Goal: Task Accomplishment & Management: Complete application form

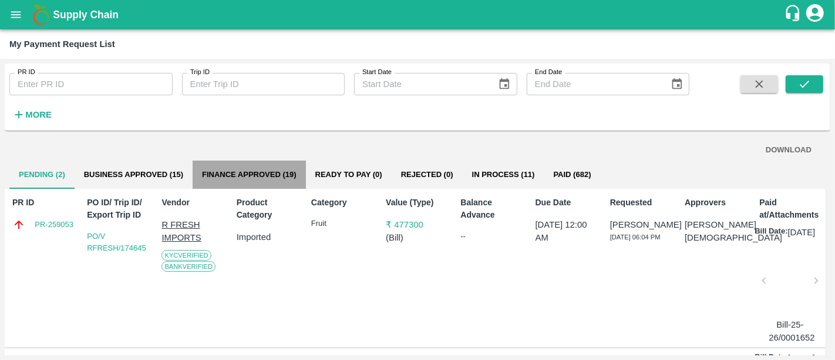
click at [277, 187] on button "Finance Approved (19)" at bounding box center [249, 174] width 113 height 28
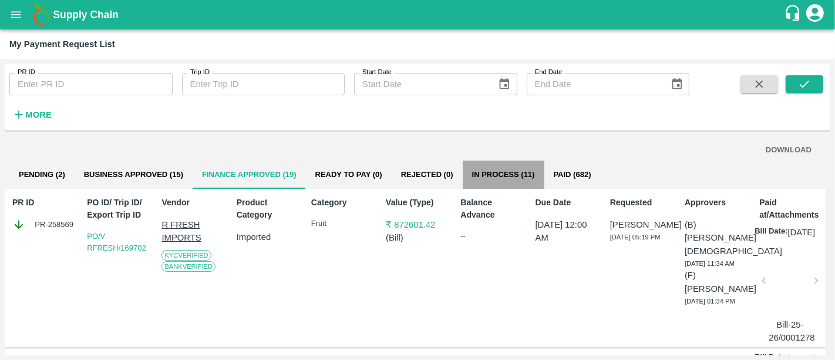
click at [523, 186] on button "In Process (11)" at bounding box center [504, 174] width 82 height 28
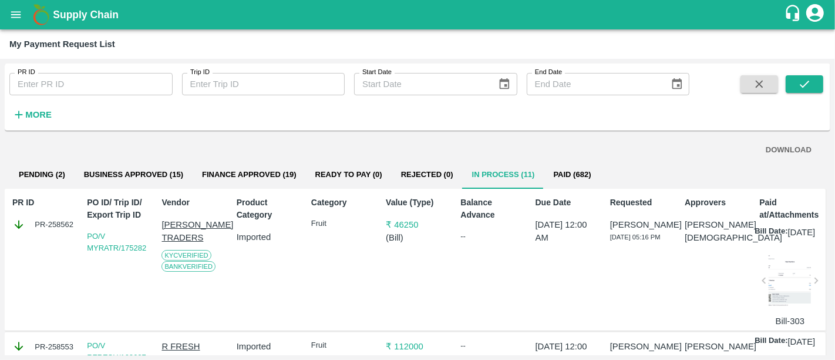
click at [73, 11] on b "Supply Chain" at bounding box center [86, 15] width 66 height 12
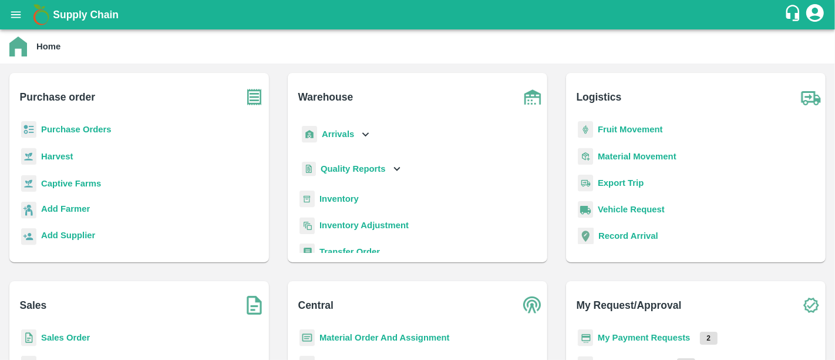
click at [81, 130] on b "Purchase Orders" at bounding box center [76, 129] width 70 height 9
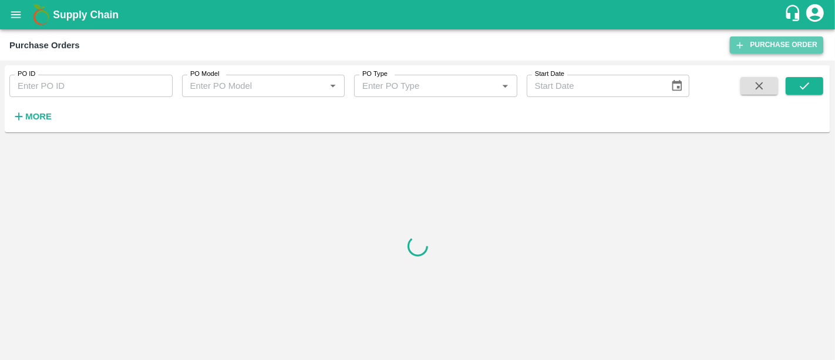
click at [757, 43] on link "Purchase Order" at bounding box center [776, 44] width 93 height 17
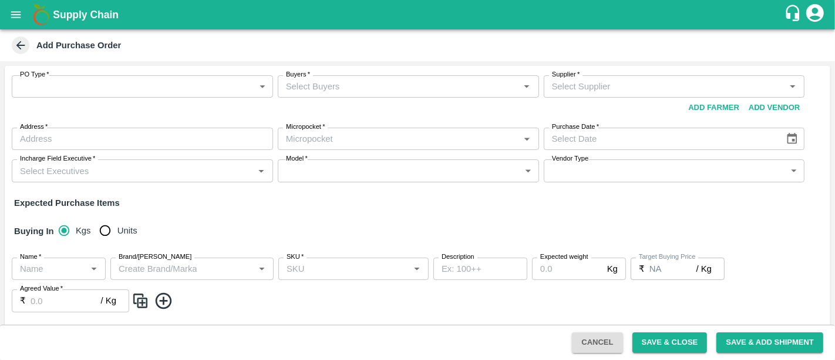
click at [109, 100] on div "PO Type   * ​ PO Type" at bounding box center [142, 96] width 261 height 43
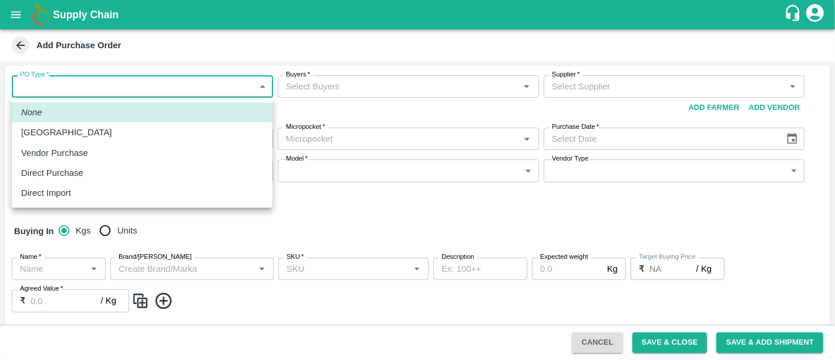
click at [96, 92] on body "Supply Chain Add Purchase Order PO Type   * ​ PO Type Buyers   * Buyers   * Sup…" at bounding box center [417, 180] width 835 height 360
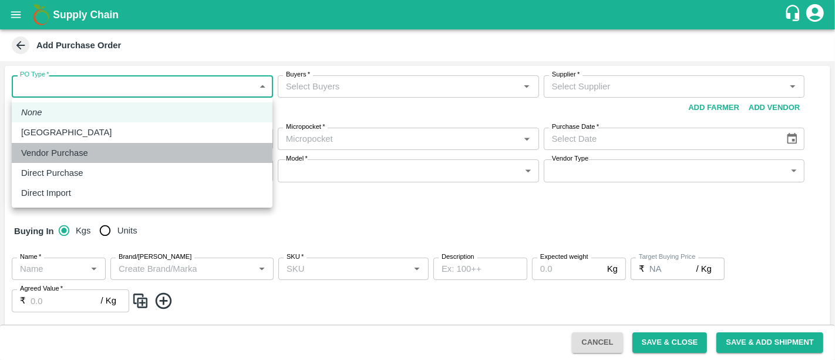
click at [92, 147] on div "Vendor Purchase" at bounding box center [57, 152] width 73 height 13
type input "2"
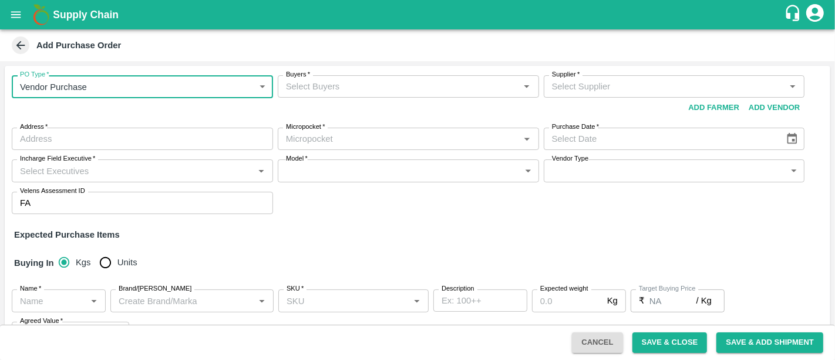
click at [345, 94] on div "Buyers   *" at bounding box center [408, 86] width 261 height 22
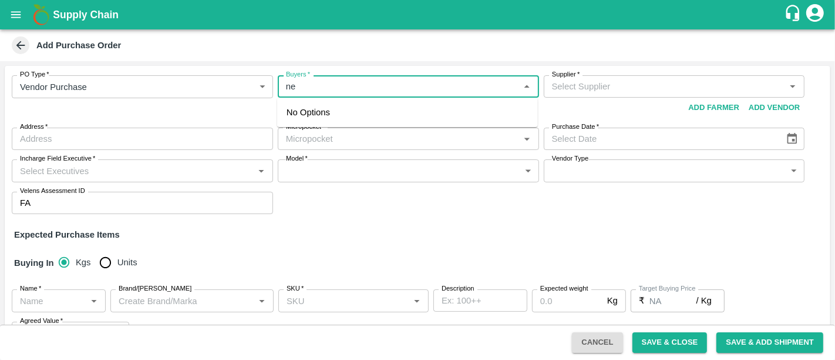
type input "n"
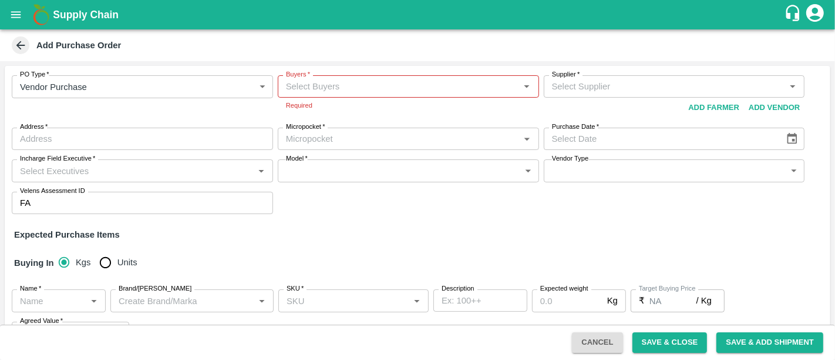
click at [352, 66] on div "PO Type   * Vendor Purchase 2 PO Type Buyers   * Buyers   * Required Supplier  …" at bounding box center [418, 144] width 826 height 157
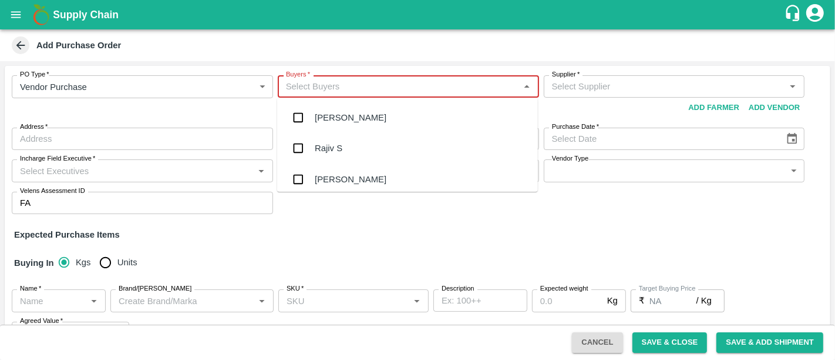
click at [345, 89] on input "Buyers   *" at bounding box center [398, 86] width 235 height 15
type input "nee"
click at [339, 177] on div "[PERSON_NAME][DEMOGRAPHIC_DATA]" at bounding box center [399, 178] width 169 height 13
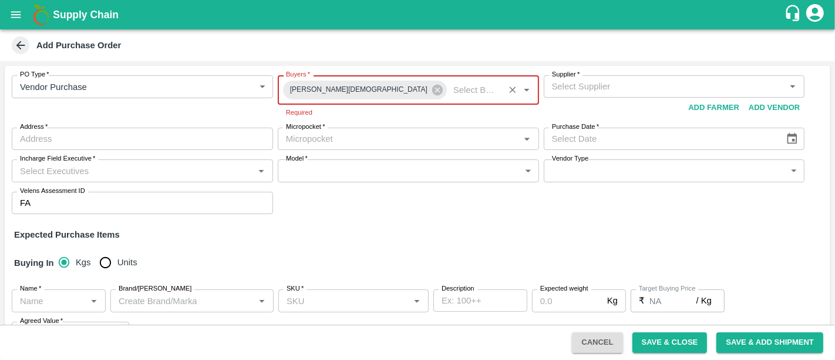
click at [567, 82] on div "Supplier   * Supplier   *" at bounding box center [674, 86] width 261 height 22
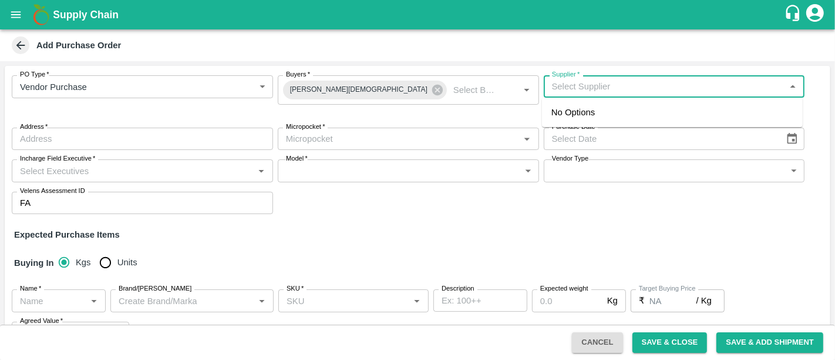
click at [567, 82] on input "Supplier   *" at bounding box center [665, 86] width 235 height 15
type input "sr"
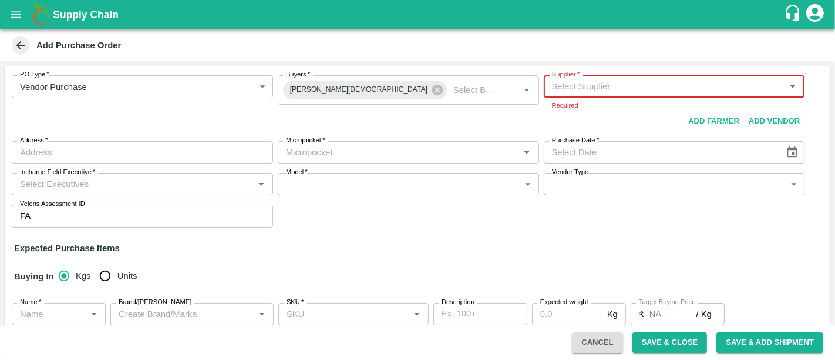
paste input "[PERSON_NAME]"
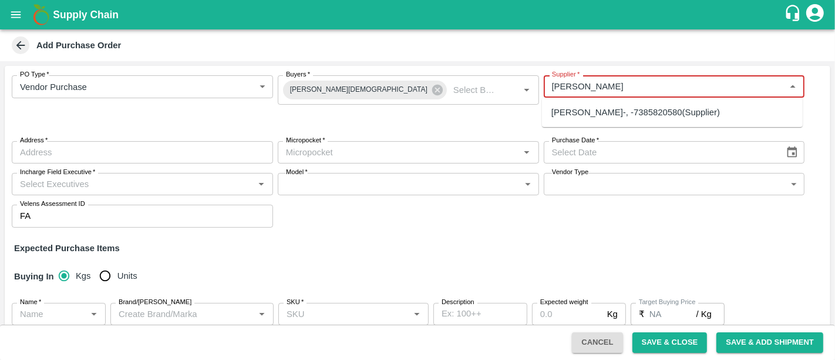
click at [592, 111] on div "[PERSON_NAME]-, -7385820580(Supplier)" at bounding box center [636, 112] width 169 height 13
type input "[PERSON_NAME]-, -7385820580(Supplier)"
type input ", , ,"
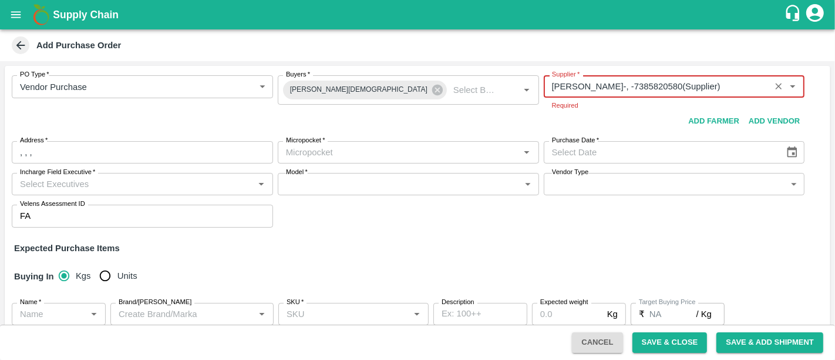
type input "[PERSON_NAME]-, -7385820580(Supplier)"
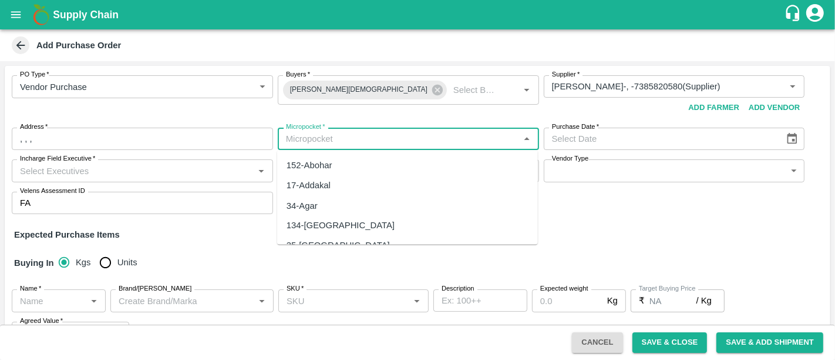
click at [310, 147] on div "Micropocket   *" at bounding box center [408, 138] width 261 height 22
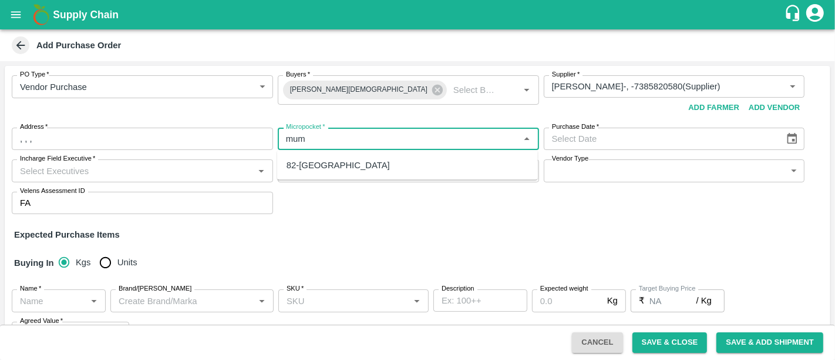
click at [314, 164] on div "82-[GEOGRAPHIC_DATA]" at bounding box center [338, 165] width 103 height 13
type input "82-[GEOGRAPHIC_DATA]"
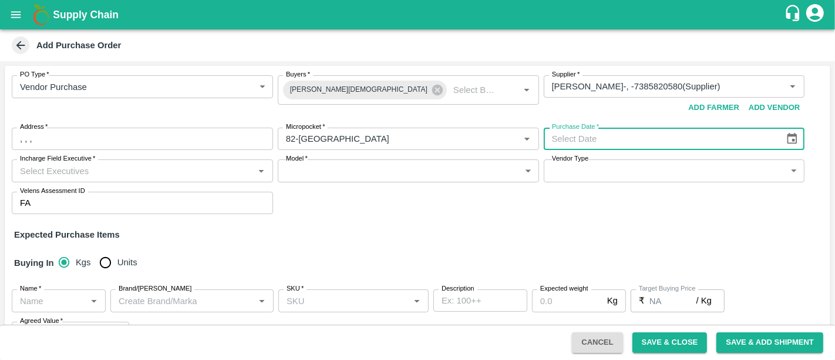
type input "DD/MM/YYYY"
click at [629, 140] on input "DD/MM/YYYY" at bounding box center [660, 138] width 233 height 22
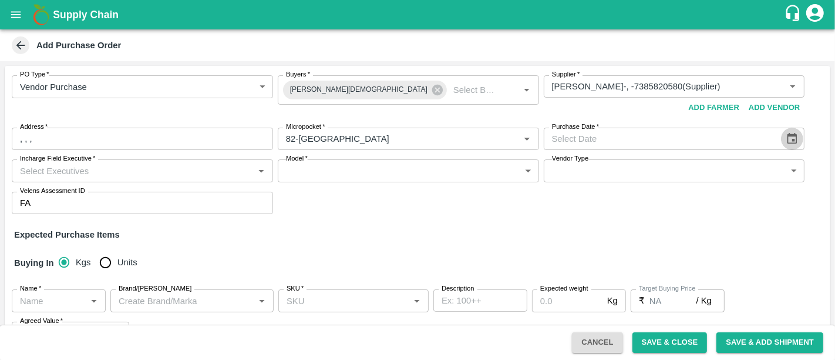
click at [795, 140] on icon "Choose date" at bounding box center [793, 138] width 10 height 11
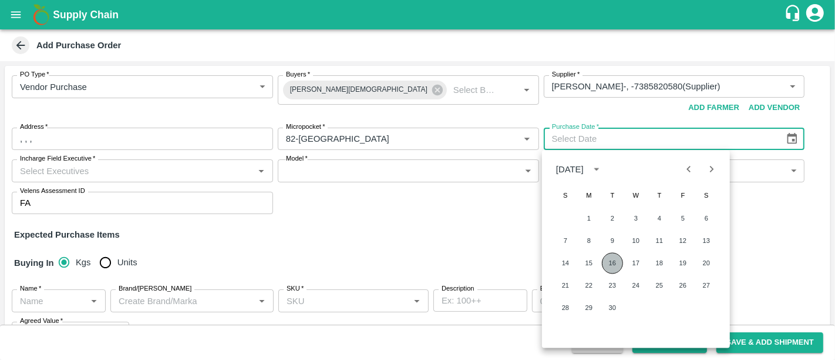
click at [617, 264] on button "16" at bounding box center [612, 263] width 21 height 21
type input "[DATE]"
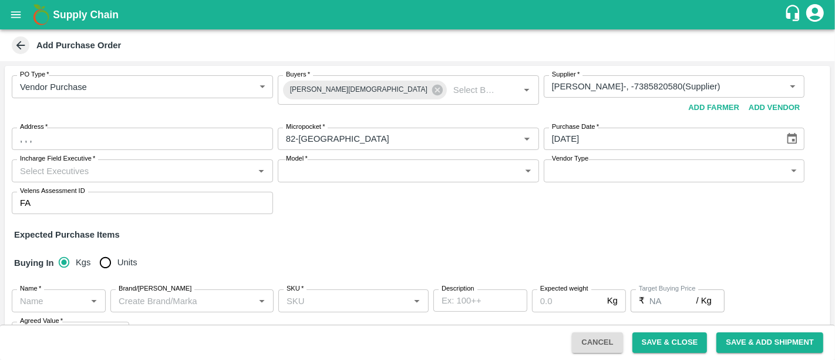
click at [408, 244] on div "PO Type   * Vendor Purchase 2 PO Type Buyers   * [PERSON_NAME] Buyers   * Suppl…" at bounding box center [418, 247] width 826 height 362
click at [129, 164] on input "Incharge Field Executive   *" at bounding box center [132, 170] width 235 height 15
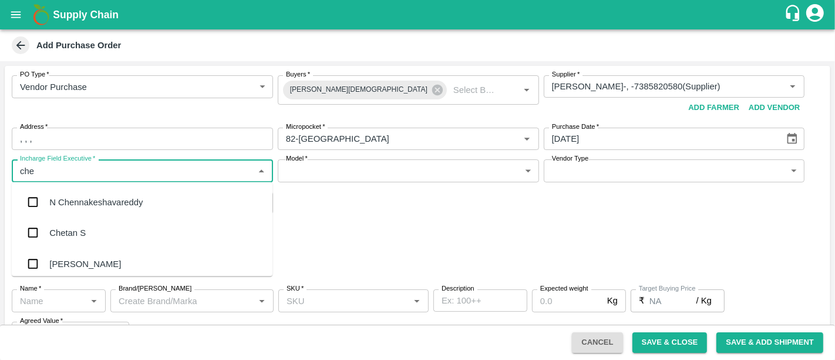
type input "[PERSON_NAME]"
click at [123, 203] on div "Chetan S" at bounding box center [142, 202] width 261 height 31
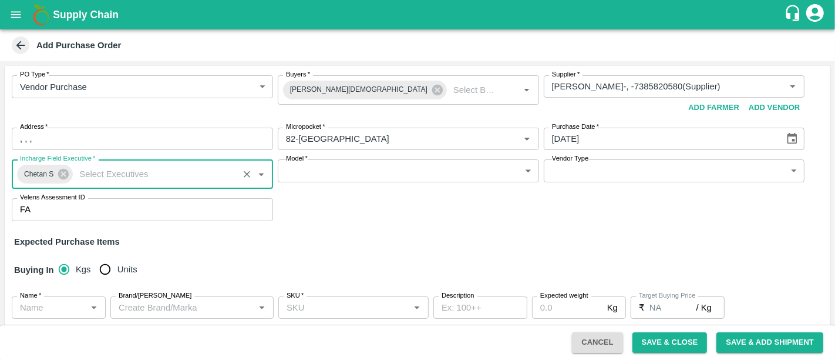
click at [369, 172] on body "Supply Chain Add Purchase Order PO Type   * Vendor Purchase 2 PO Type Buyers   …" at bounding box center [417, 180] width 835 height 360
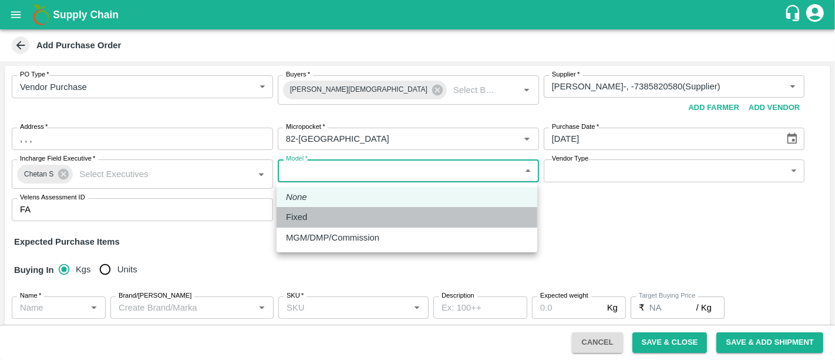
click at [365, 214] on div "Fixed" at bounding box center [407, 216] width 242 height 13
type input "Fixed"
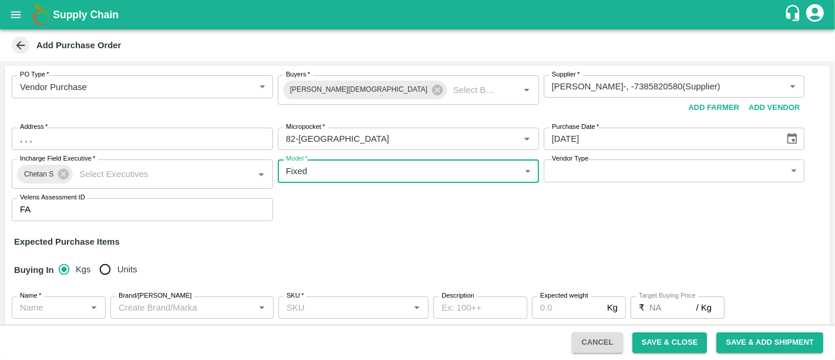
scroll to position [115, 0]
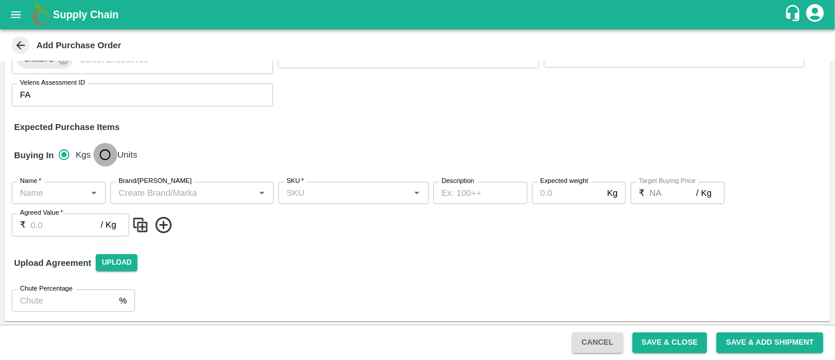
click at [94, 157] on input "Units" at bounding box center [104, 154] width 23 height 23
radio input "true"
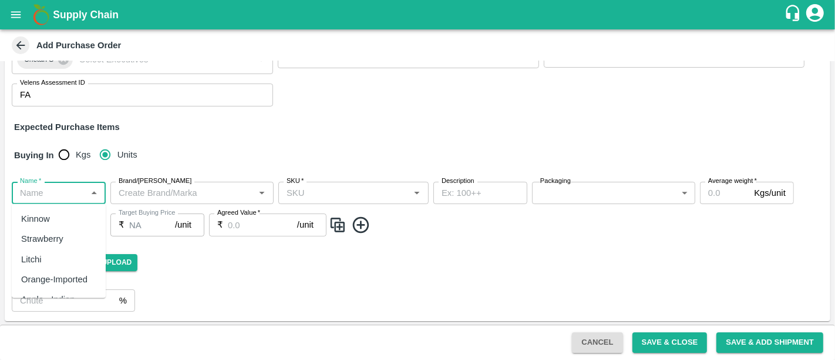
click at [70, 189] on input "Name   *" at bounding box center [49, 192] width 68 height 15
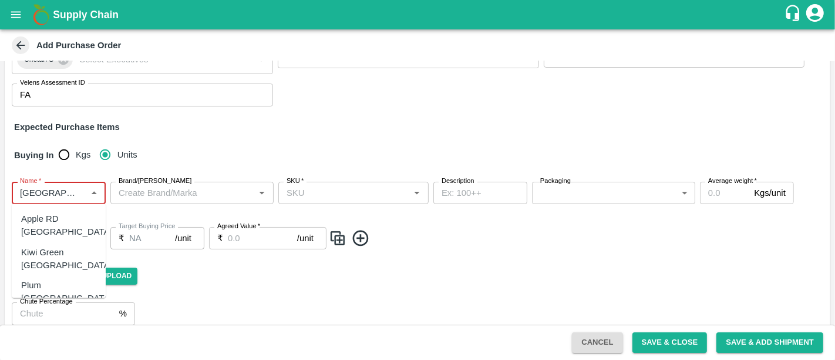
click at [84, 210] on div "Apple RD [GEOGRAPHIC_DATA]" at bounding box center [59, 225] width 94 height 33
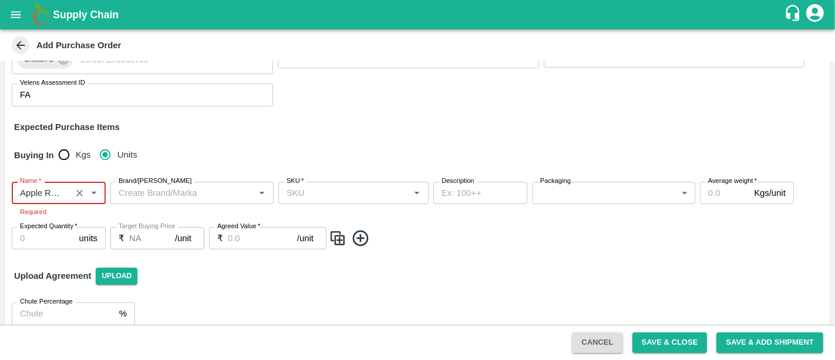
type input "Apple RD [GEOGRAPHIC_DATA]"
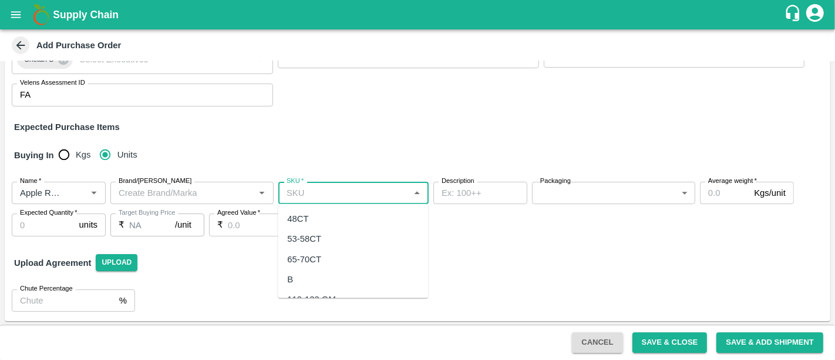
click at [394, 195] on input "SKU   *" at bounding box center [344, 192] width 124 height 15
click at [396, 253] on div "65-70CT" at bounding box center [353, 259] width 150 height 20
type input "65-70CT"
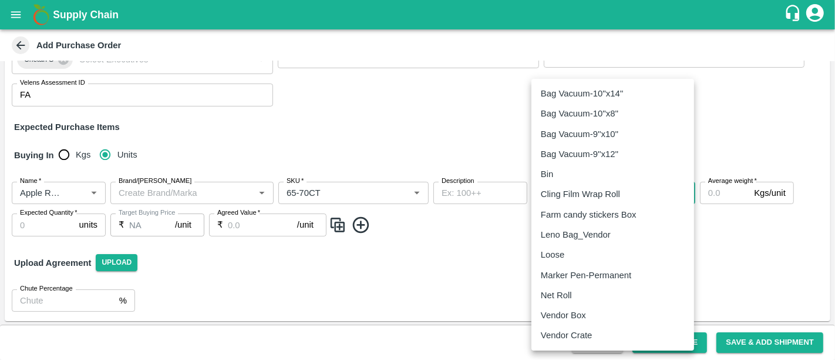
click at [555, 187] on body "Supply Chain Add Purchase Order PO Type   * Vendor Purchase 2 PO Type Buyers   …" at bounding box center [417, 180] width 835 height 360
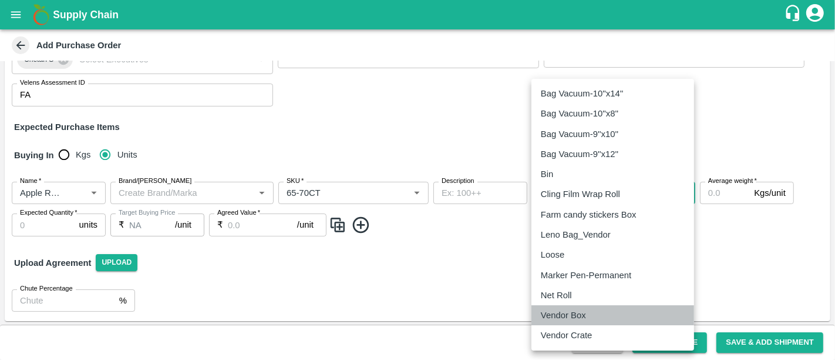
click at [584, 308] on p "Vendor Box" at bounding box center [563, 314] width 45 height 13
type input "276"
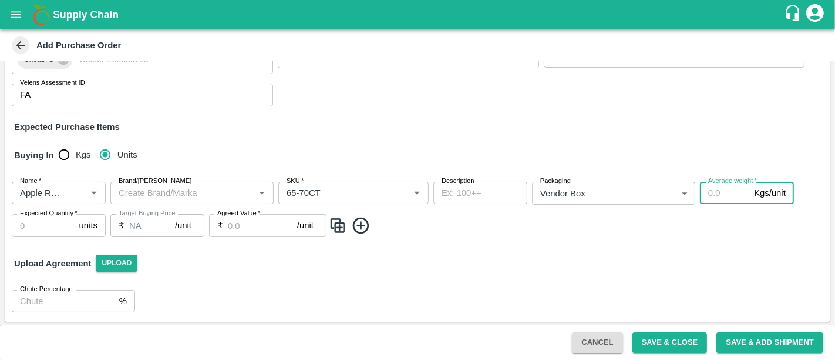
click at [714, 195] on input "Average weight   *" at bounding box center [724, 193] width 49 height 22
type input "10"
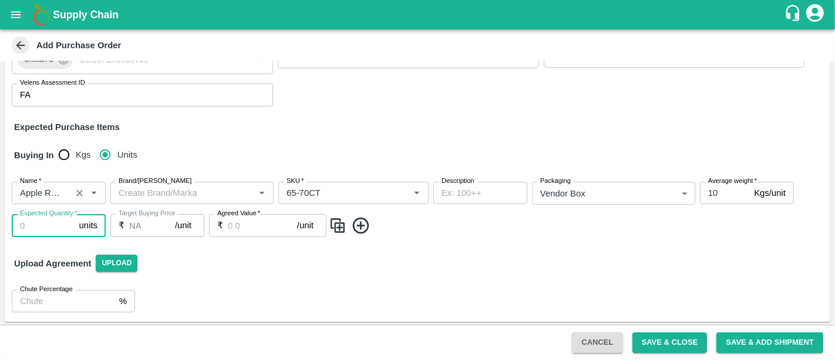
click at [51, 189] on input "Name   *" at bounding box center [41, 192] width 52 height 15
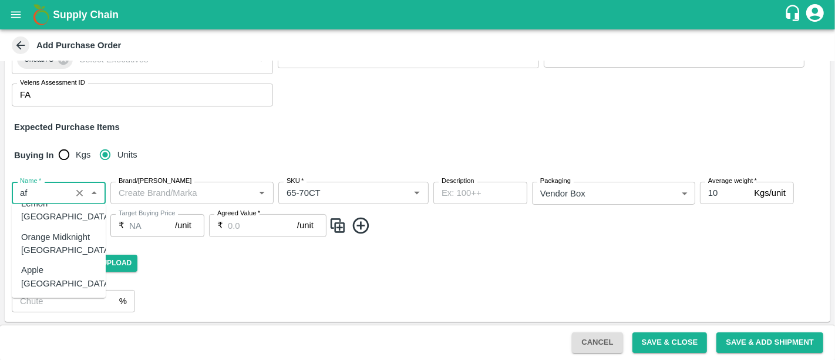
scroll to position [0, 0]
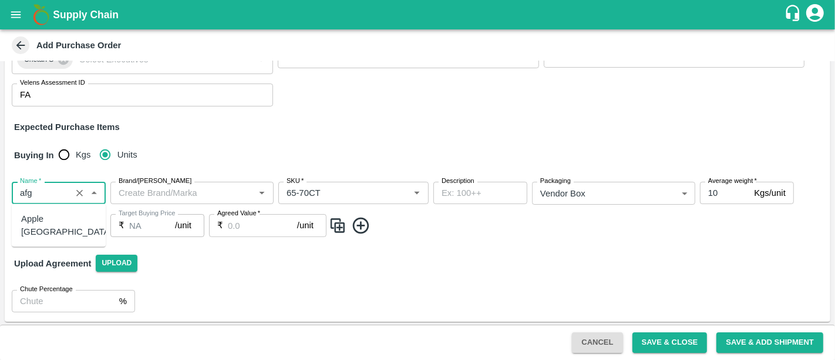
click at [48, 221] on div "Apple [GEOGRAPHIC_DATA]" at bounding box center [66, 225] width 91 height 26
type input "Apple [GEOGRAPHIC_DATA]"
click at [372, 197] on input "SKU   *" at bounding box center [344, 192] width 124 height 15
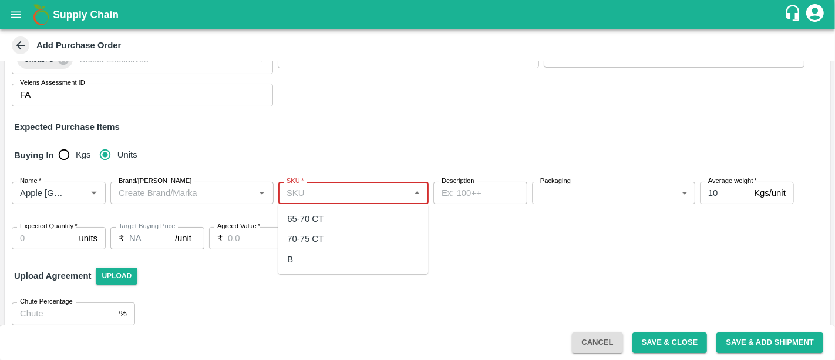
click at [382, 217] on div "65-70 CT" at bounding box center [353, 219] width 150 height 20
type input "65-70 CT"
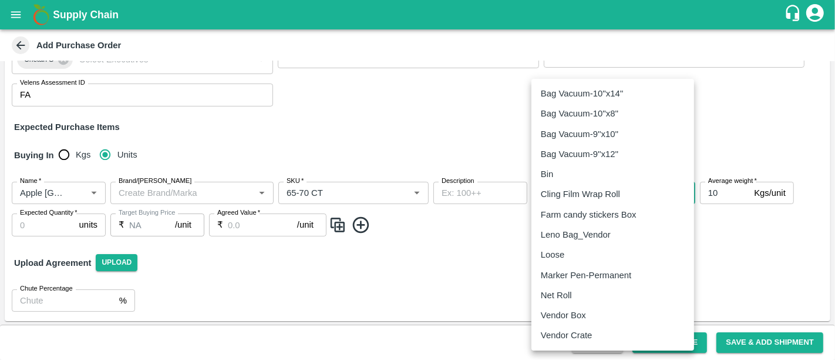
click at [582, 194] on body "Supply Chain Add Purchase Order PO Type   * Vendor Purchase 2 PO Type Buyers   …" at bounding box center [417, 180] width 835 height 360
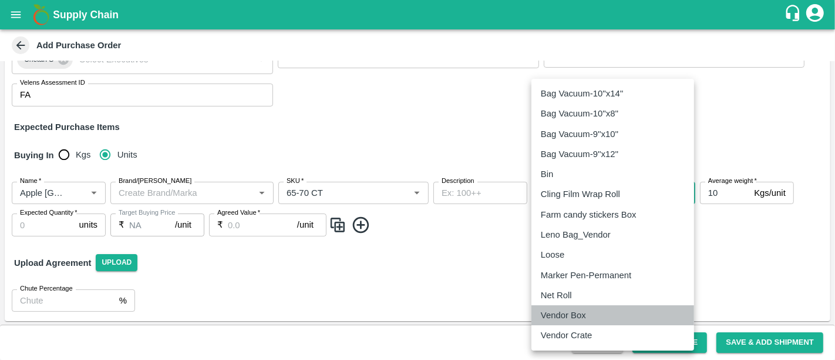
click at [591, 306] on li "Vendor Box" at bounding box center [613, 315] width 163 height 20
type input "276"
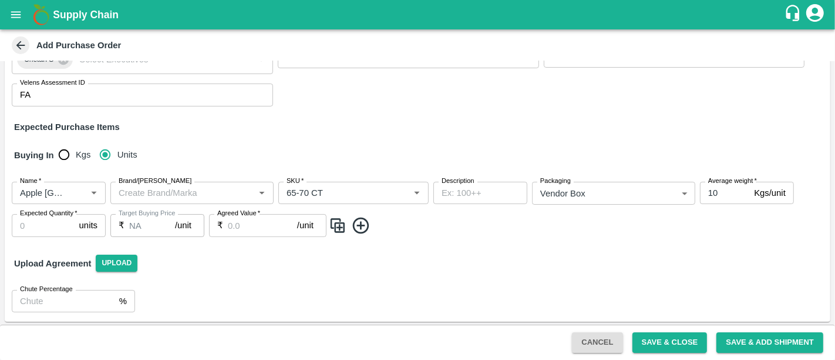
click at [412, 259] on div "Upload Agreement Upload" at bounding box center [418, 263] width 826 height 34
click at [15, 224] on input "Expected Quantity   *" at bounding box center [43, 225] width 63 height 22
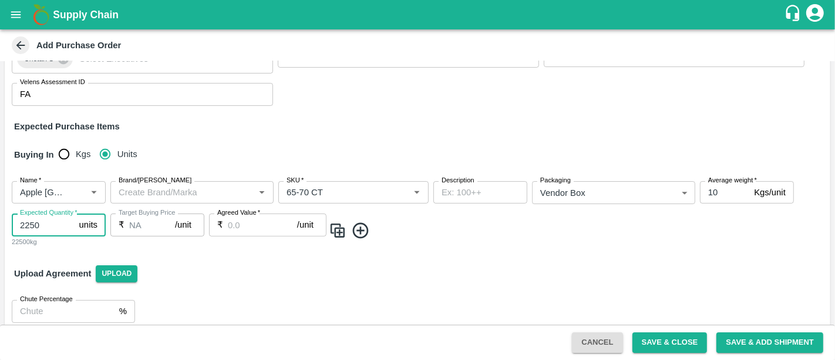
type input "2250"
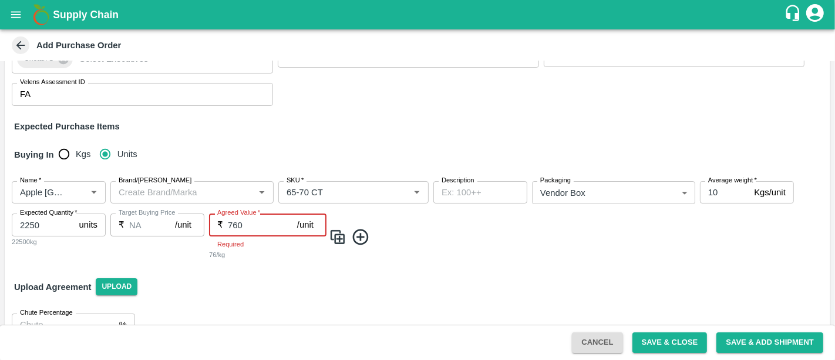
type input "760"
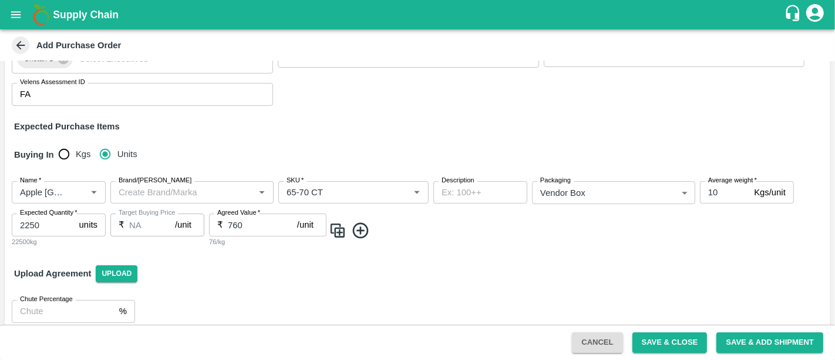
click at [612, 137] on div "Buying In Kgs Units" at bounding box center [418, 154] width 826 height 34
click at [652, 347] on button "Save & Close" at bounding box center [670, 342] width 75 height 21
